Goal: Task Accomplishment & Management: Manage account settings

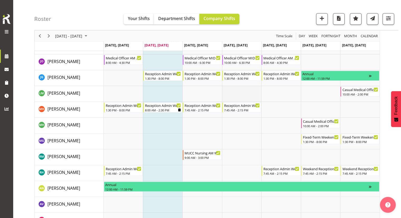
scroll to position [105, 0]
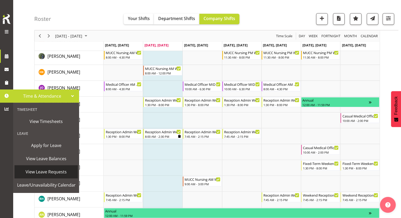
click at [43, 170] on span "View Leave Requests" at bounding box center [46, 172] width 58 height 8
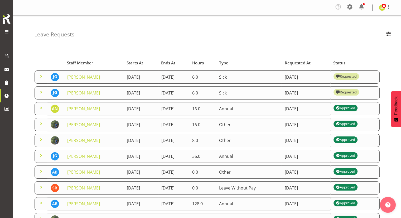
click at [40, 93] on span at bounding box center [41, 92] width 6 height 6
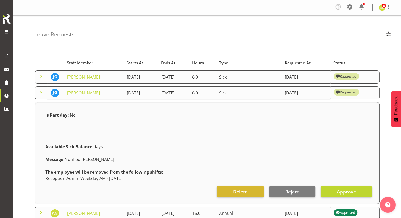
click at [43, 92] on span at bounding box center [41, 92] width 6 height 6
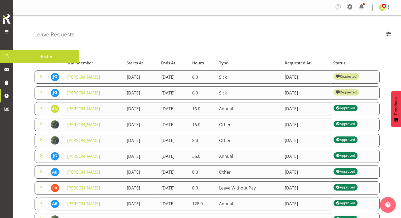
click at [8, 53] on span at bounding box center [7, 56] width 8 height 8
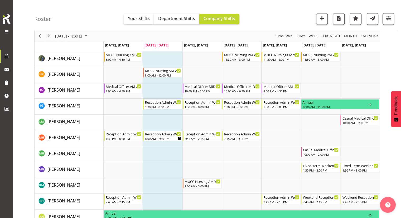
scroll to position [105, 0]
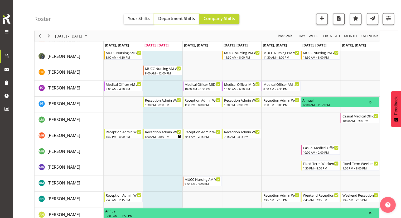
click at [189, 19] on span "Department Shifts" at bounding box center [176, 19] width 37 height 6
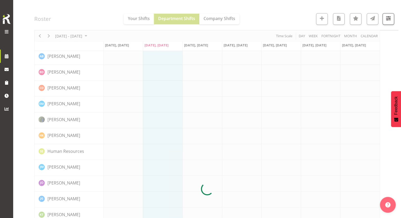
scroll to position [0, 0]
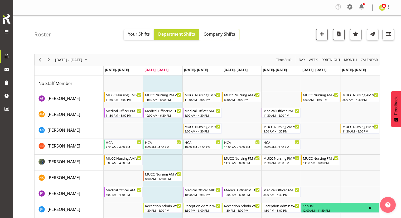
click at [223, 36] on span "Company Shifts" at bounding box center [220, 34] width 32 height 6
